Goal: Book appointment/travel/reservation

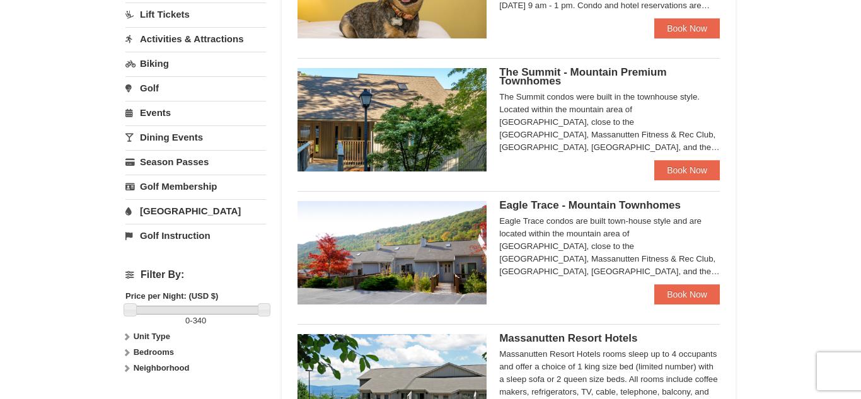
scroll to position [193, 0]
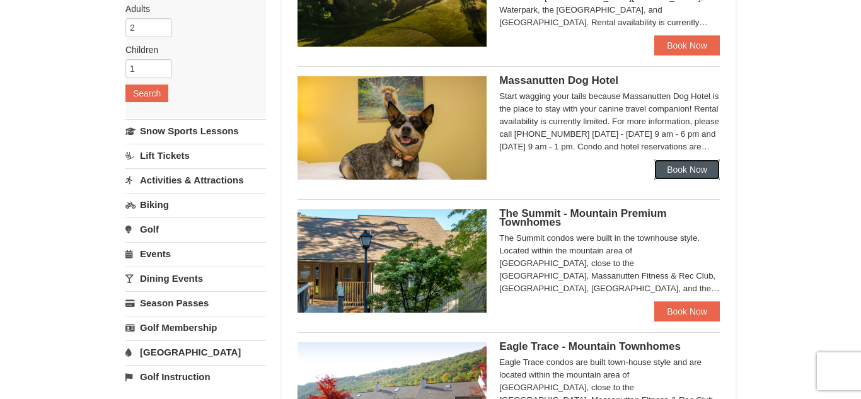
click at [708, 170] on link "Book Now" at bounding box center [687, 169] width 66 height 20
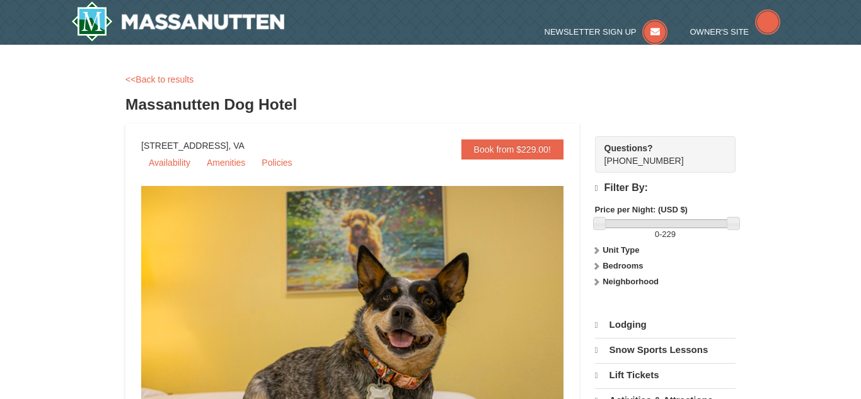
select select "10"
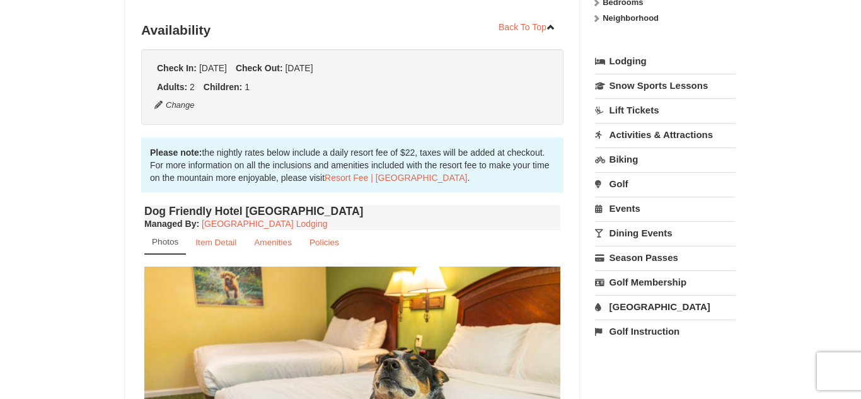
scroll to position [260, 0]
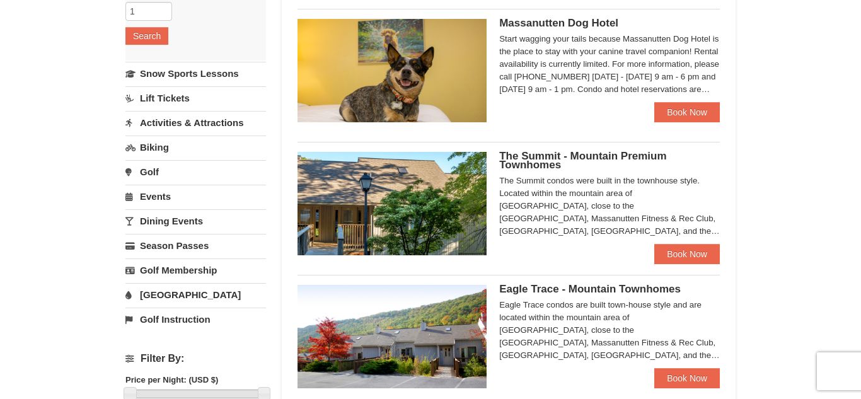
scroll to position [251, 0]
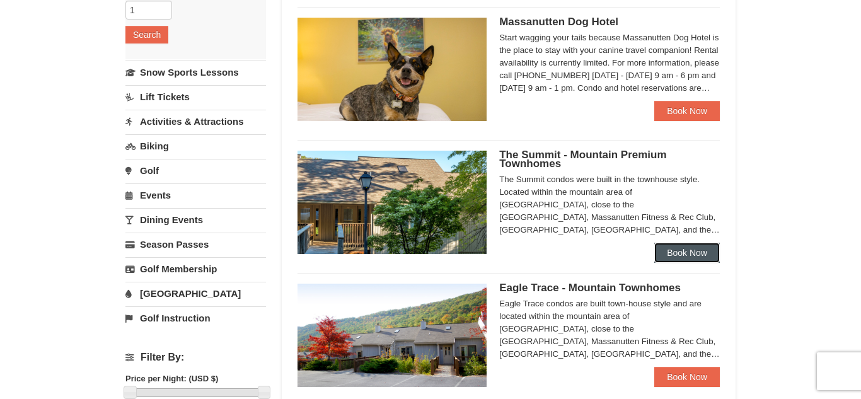
click at [683, 251] on link "Book Now" at bounding box center [687, 253] width 66 height 20
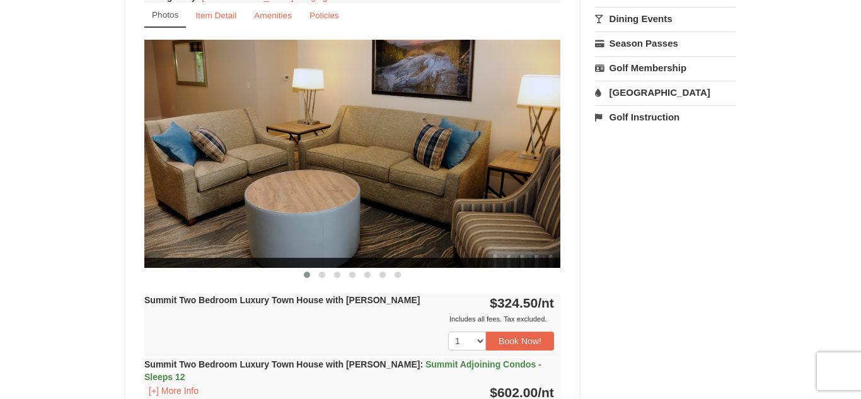
scroll to position [478, 0]
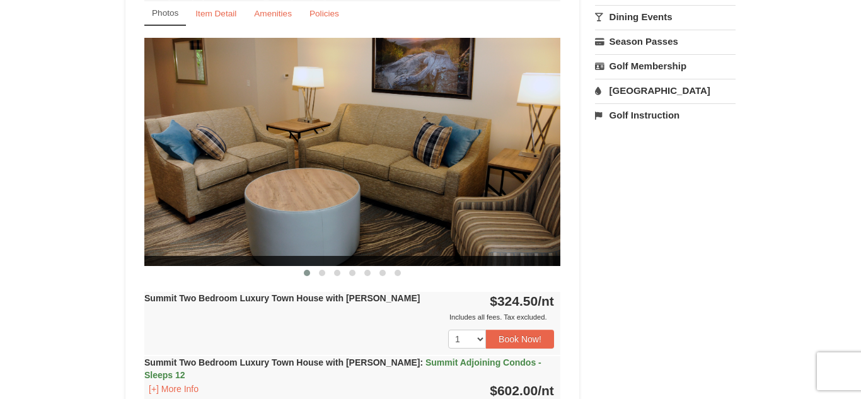
click at [535, 165] on img at bounding box center [352, 152] width 416 height 228
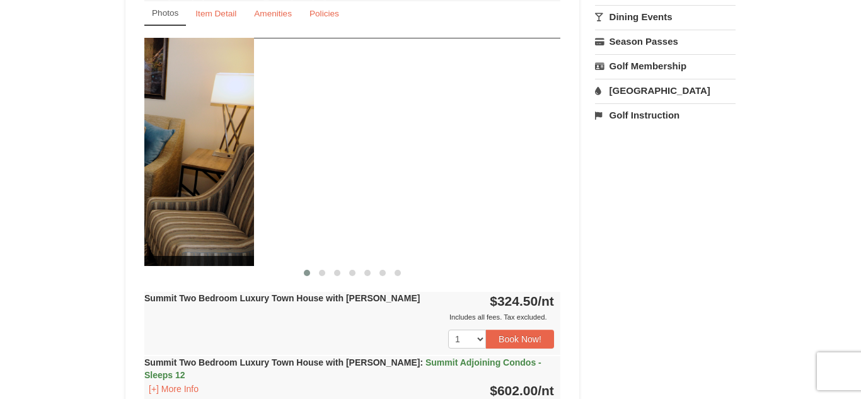
drag, startPoint x: 529, startPoint y: 168, endPoint x: 211, endPoint y: 211, distance: 320.6
click at [211, 211] on img at bounding box center [46, 152] width 416 height 228
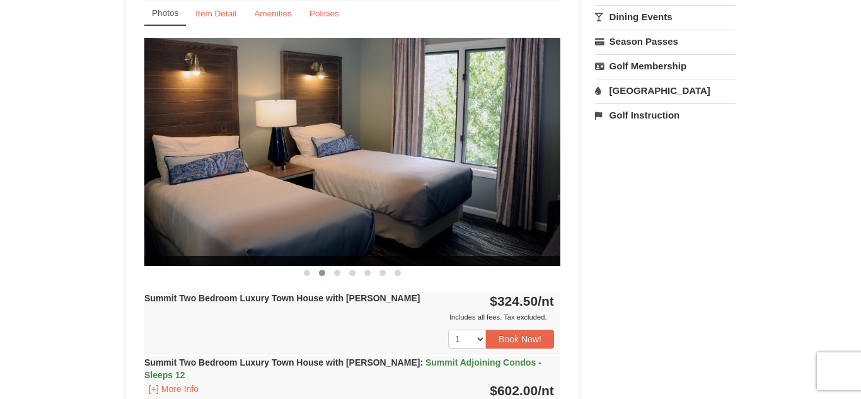
drag, startPoint x: 490, startPoint y: 206, endPoint x: 184, endPoint y: 165, distance: 309.1
click at [184, 165] on img at bounding box center [352, 152] width 416 height 228
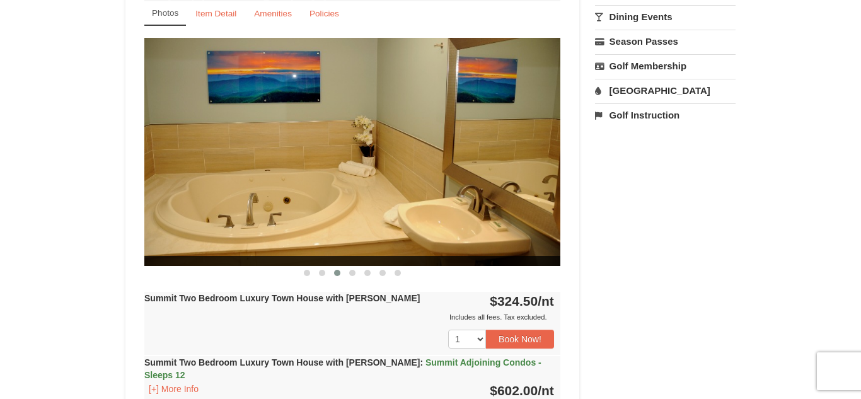
drag, startPoint x: 478, startPoint y: 170, endPoint x: 304, endPoint y: 181, distance: 174.9
click at [304, 181] on img at bounding box center [352, 152] width 416 height 228
